Goal: Obtain resource: Download file/media

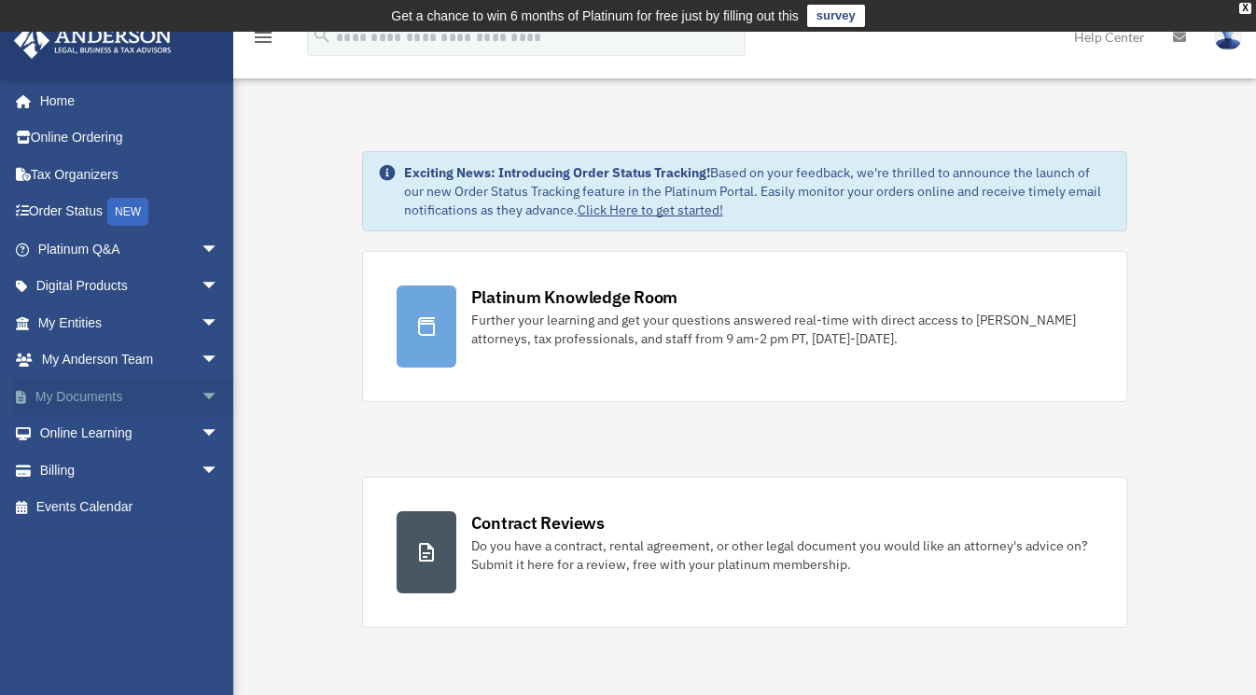
click at [201, 389] on span "arrow_drop_down" at bounding box center [219, 397] width 37 height 38
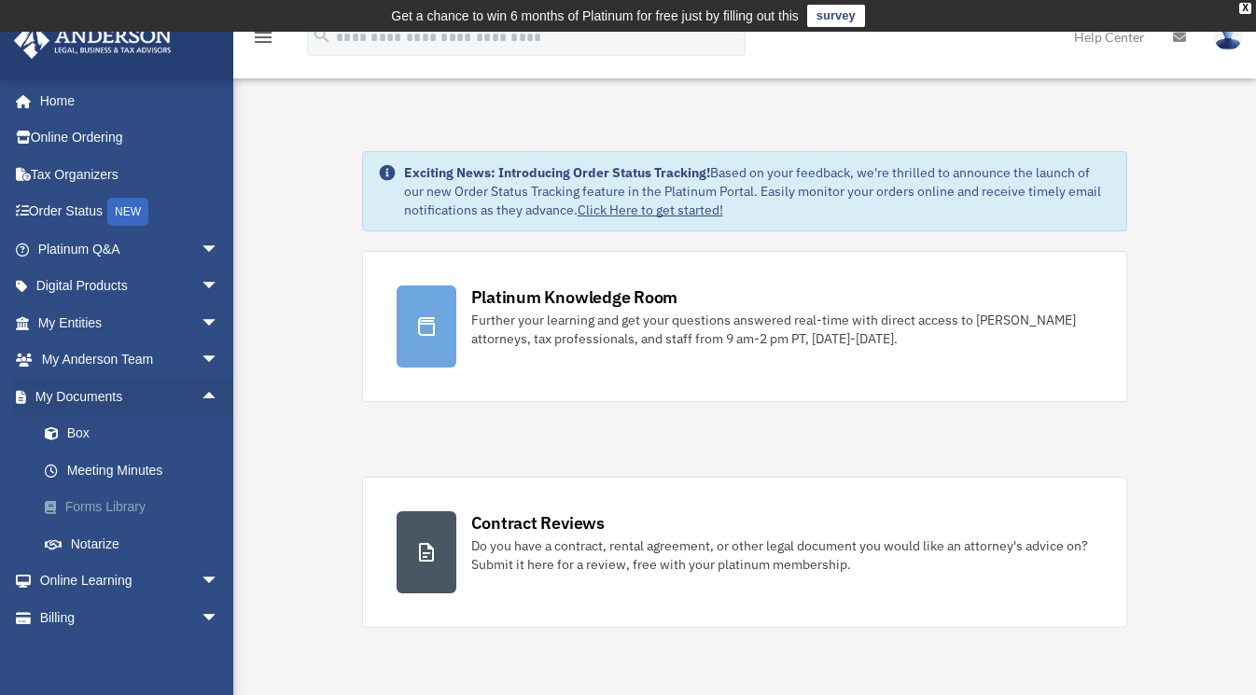
click at [132, 507] on link "Forms Library" at bounding box center [136, 507] width 221 height 37
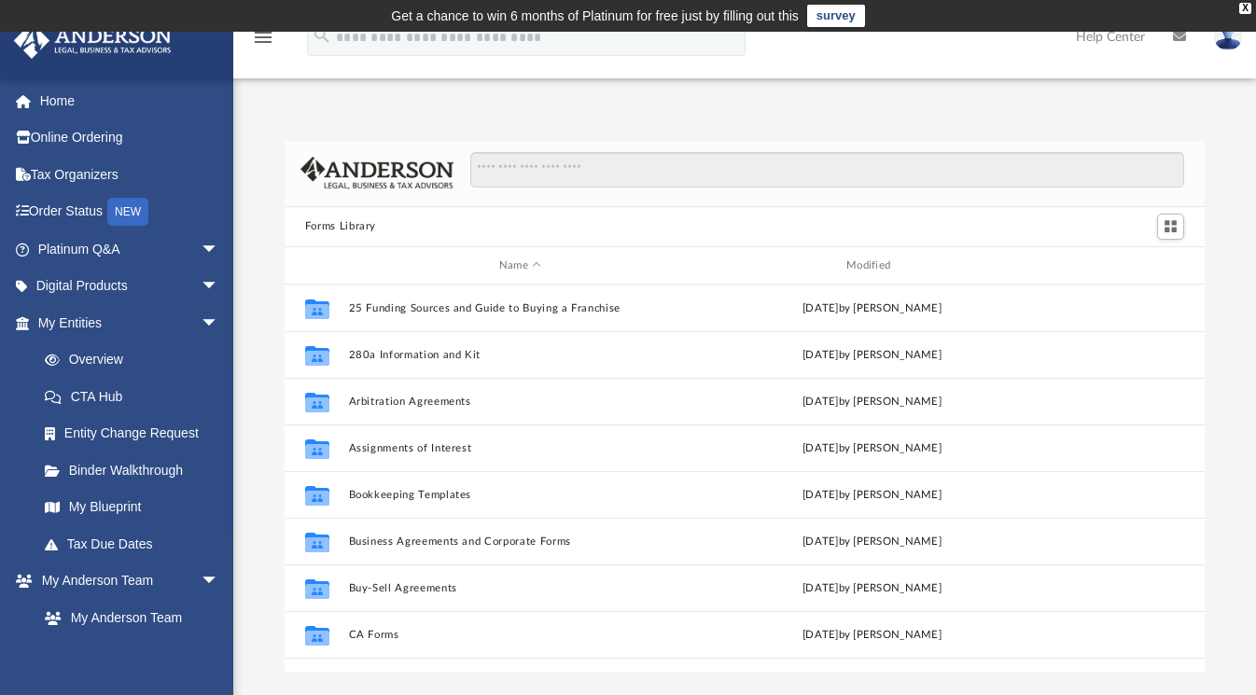
scroll to position [410, 906]
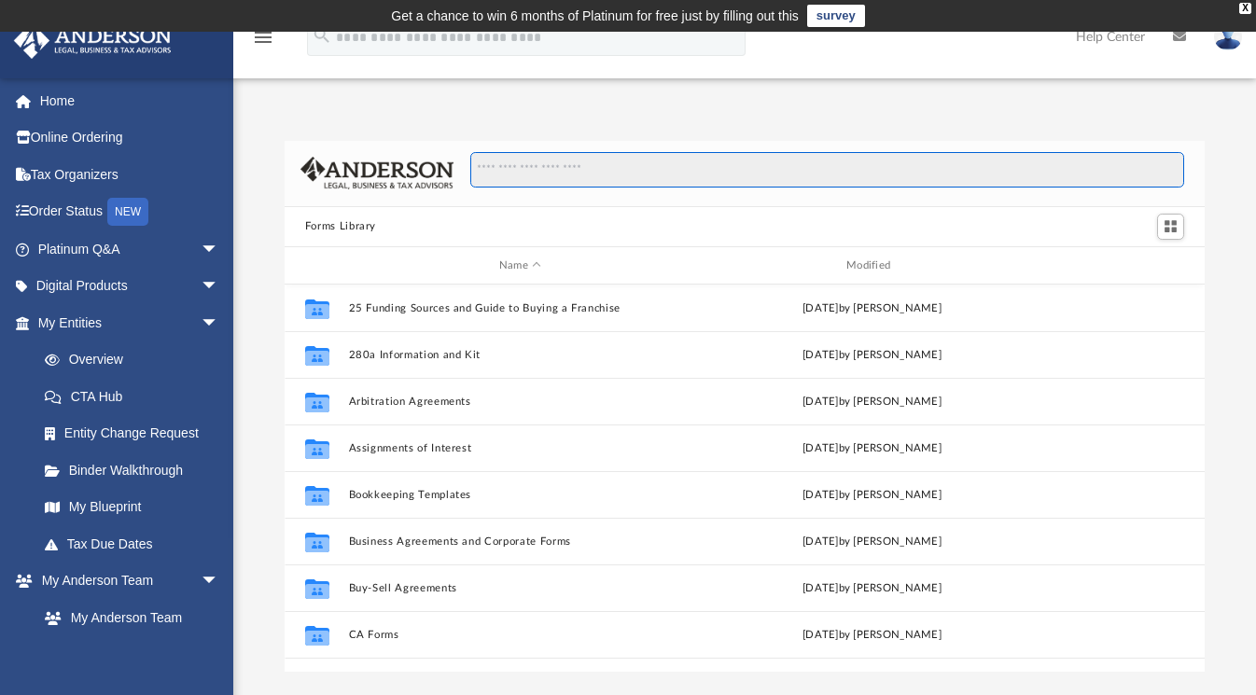
click at [666, 163] on input "Search files and folders" at bounding box center [827, 169] width 715 height 35
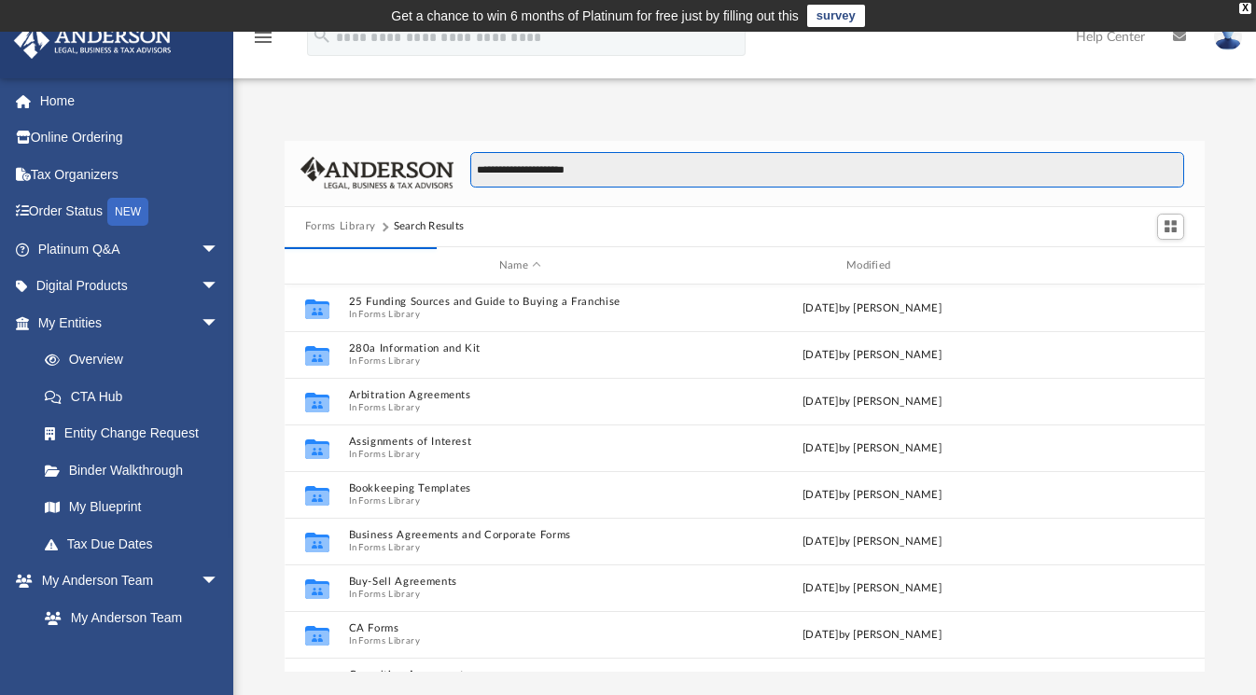
type input "**********"
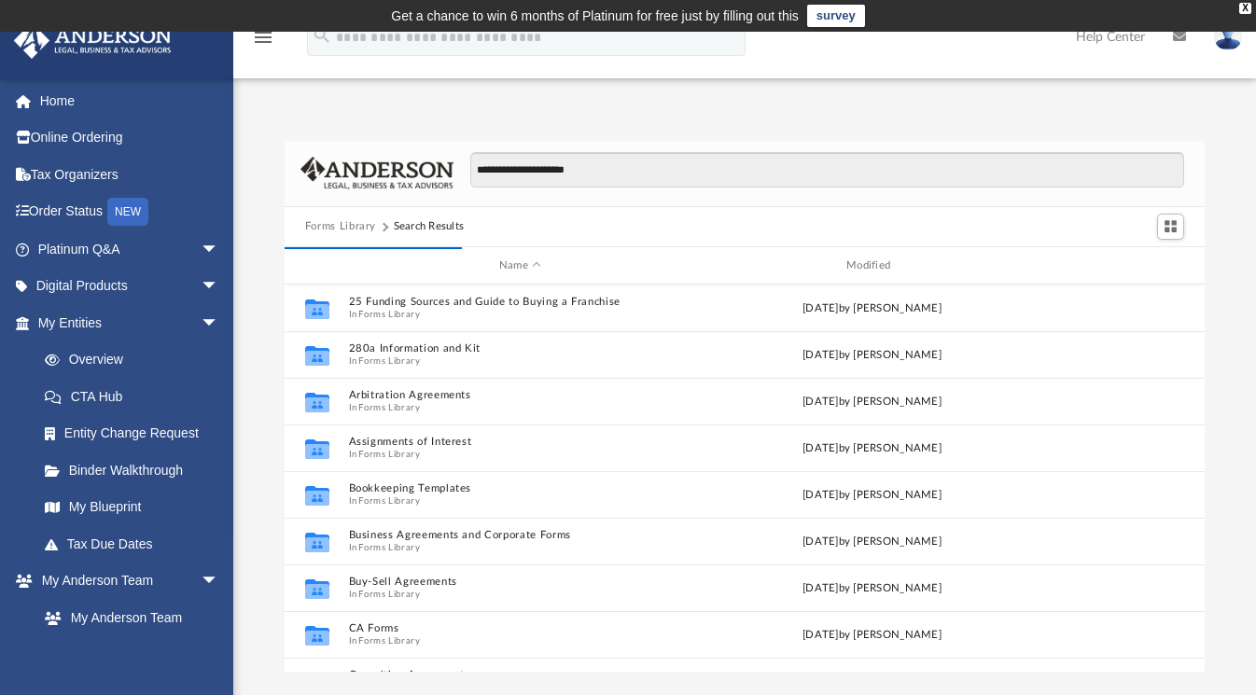
scroll to position [15, 14]
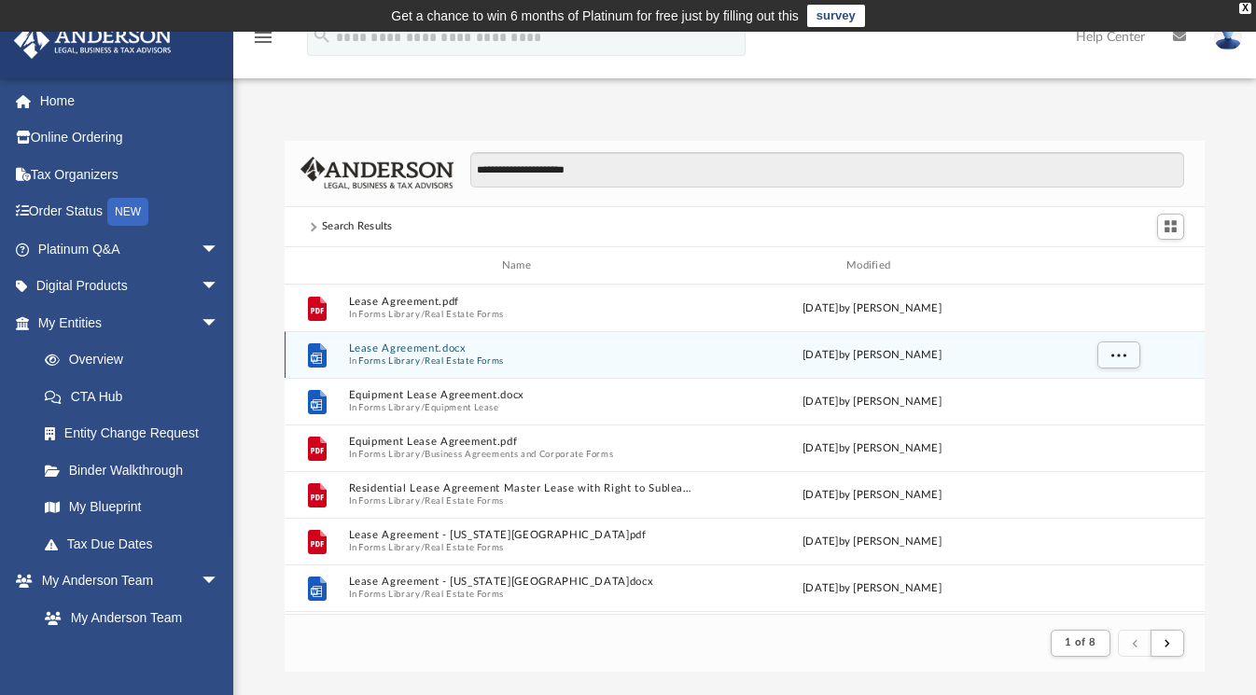
click at [518, 364] on span "In Forms Library / Real Estate Forms" at bounding box center [519, 361] width 343 height 12
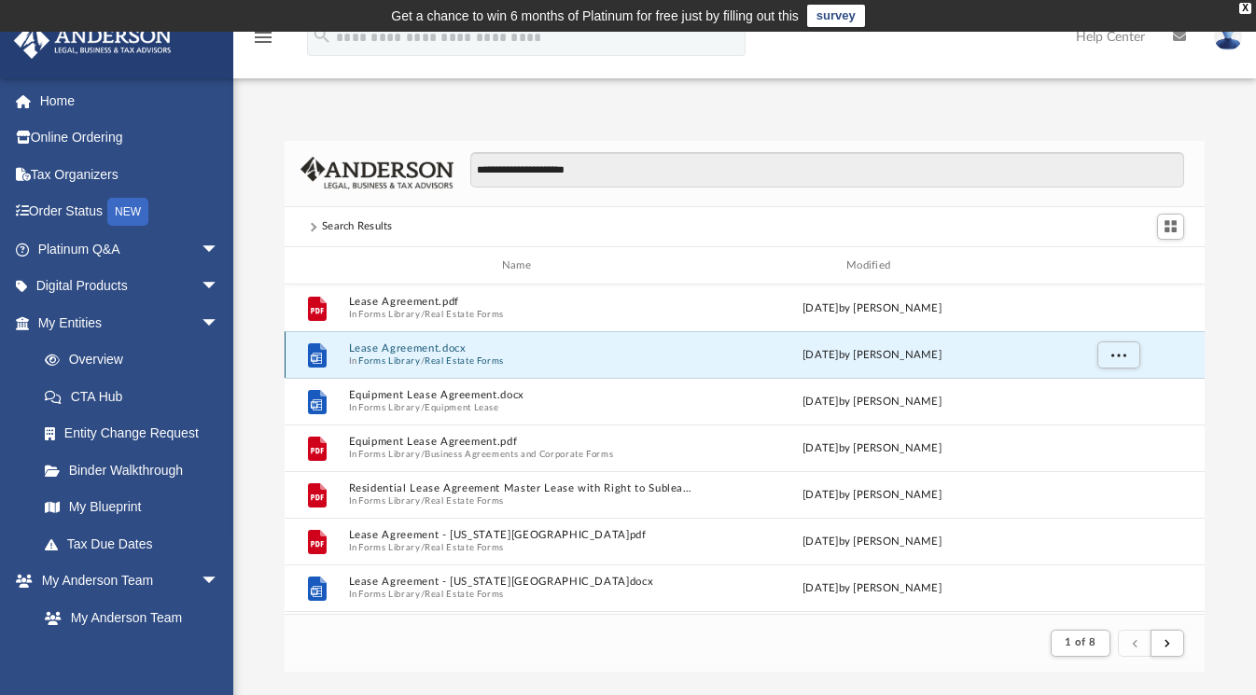
click at [518, 364] on span "In Forms Library / Real Estate Forms" at bounding box center [519, 361] width 343 height 12
click at [1114, 356] on span "More options" at bounding box center [1117, 355] width 15 height 10
click at [1100, 423] on li "Download" at bounding box center [1101, 422] width 54 height 20
click at [1229, 41] on img at bounding box center [1228, 36] width 28 height 27
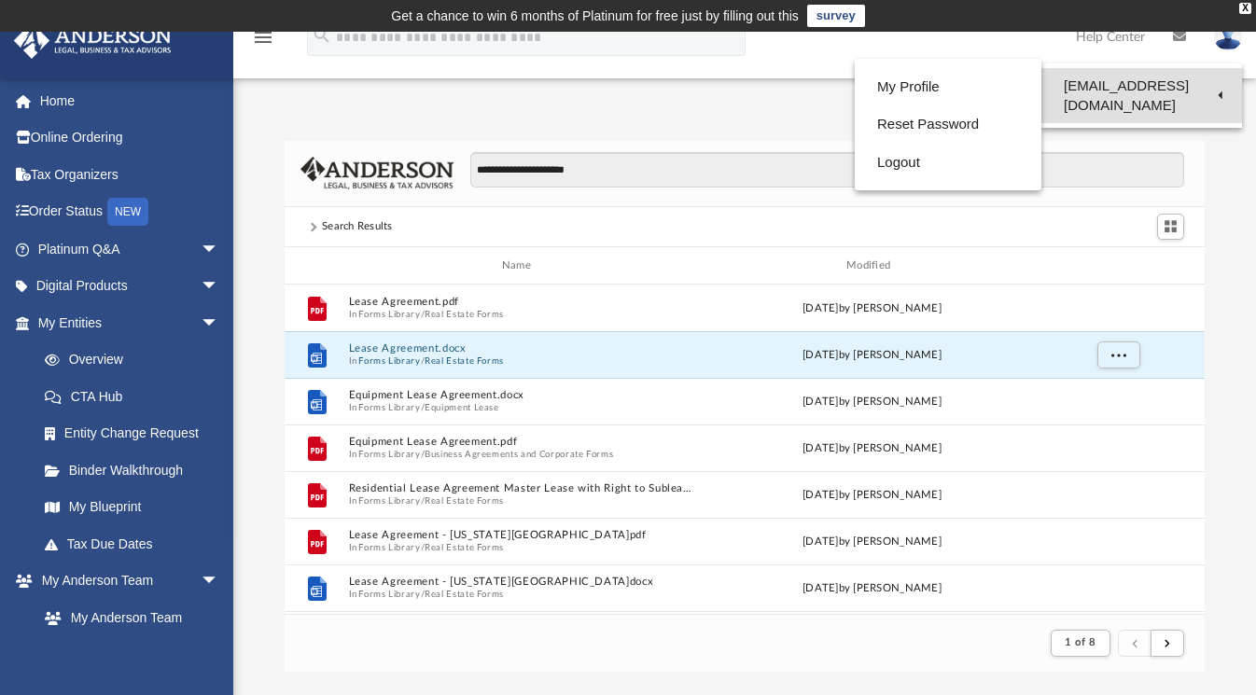
click at [1103, 96] on link "[EMAIL_ADDRESS][DOMAIN_NAME]" at bounding box center [1141, 95] width 201 height 55
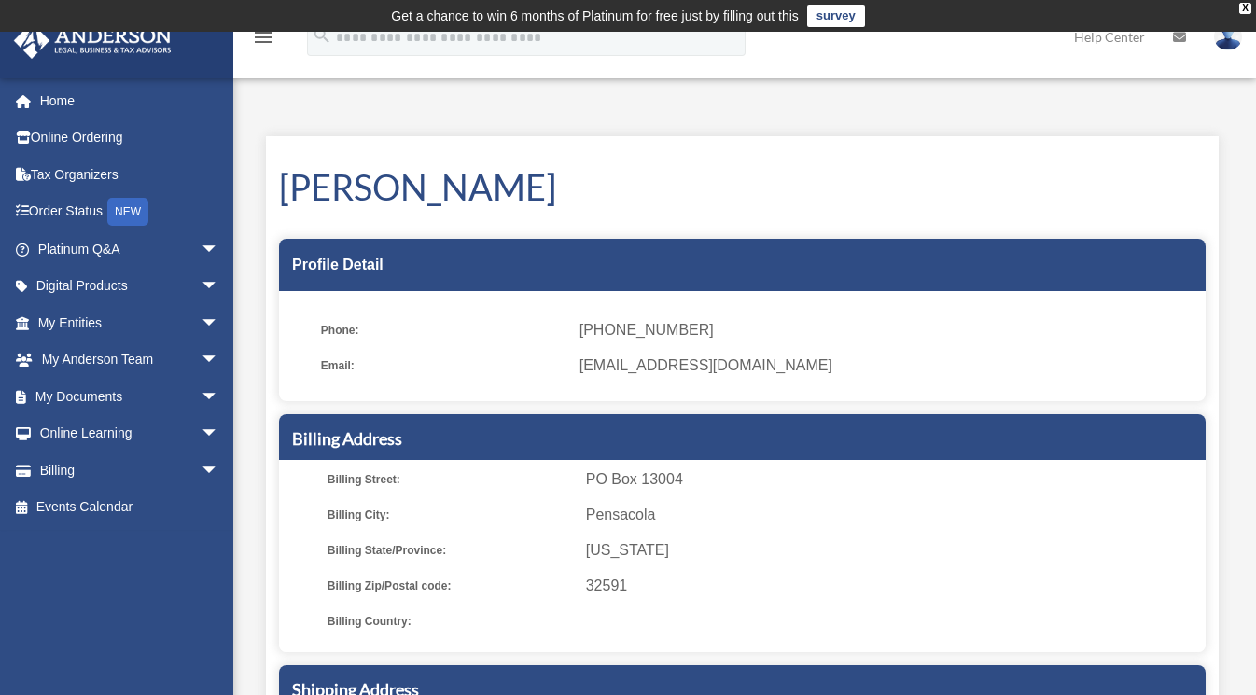
click at [1228, 42] on img at bounding box center [1228, 36] width 28 height 27
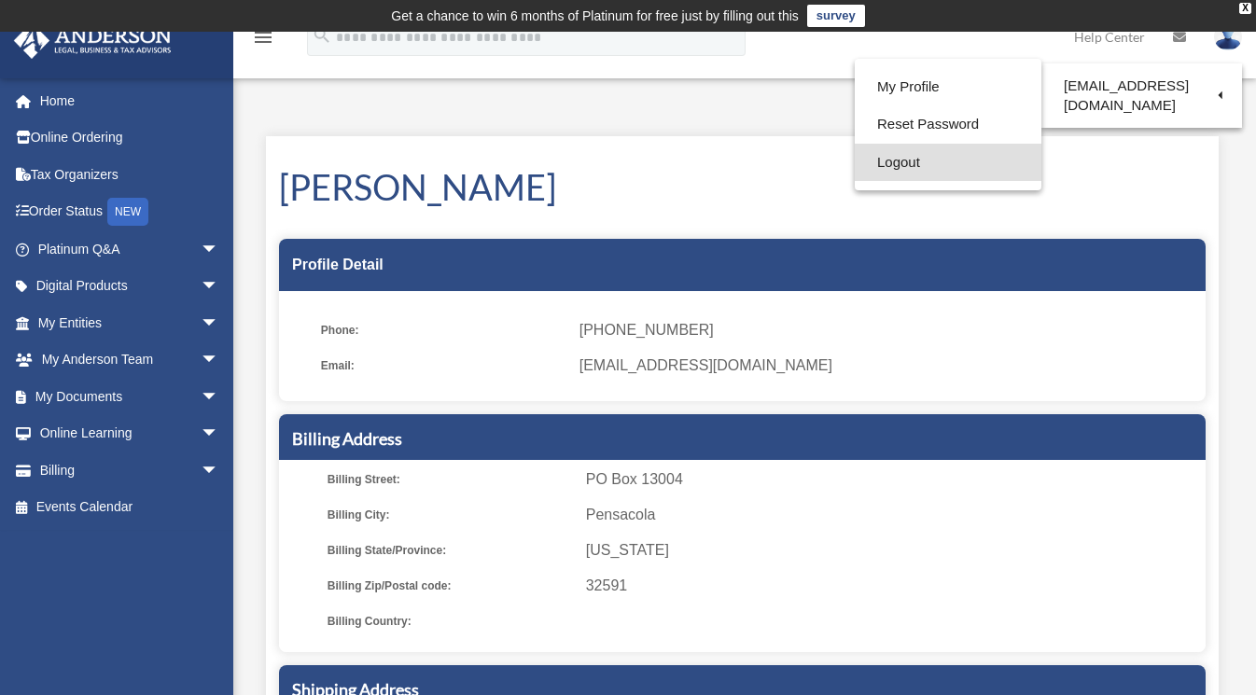
click at [888, 163] on link "Logout" at bounding box center [947, 163] width 187 height 38
